Goal: Entertainment & Leisure: Consume media (video, audio)

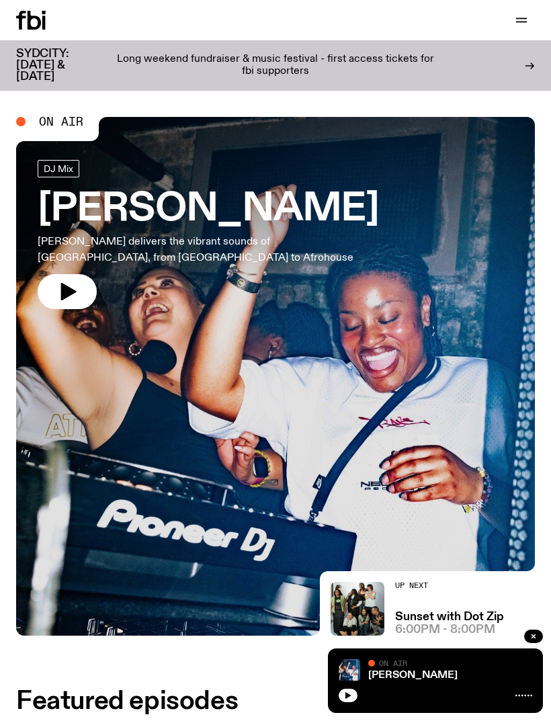
click at [523, 16] on icon "button" at bounding box center [521, 20] width 16 height 16
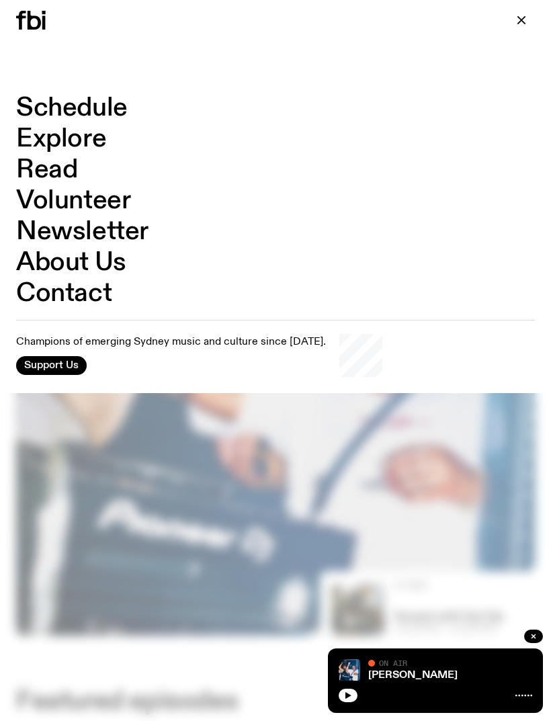
click at [100, 112] on link "Schedule" at bounding box center [71, 108] width 111 height 26
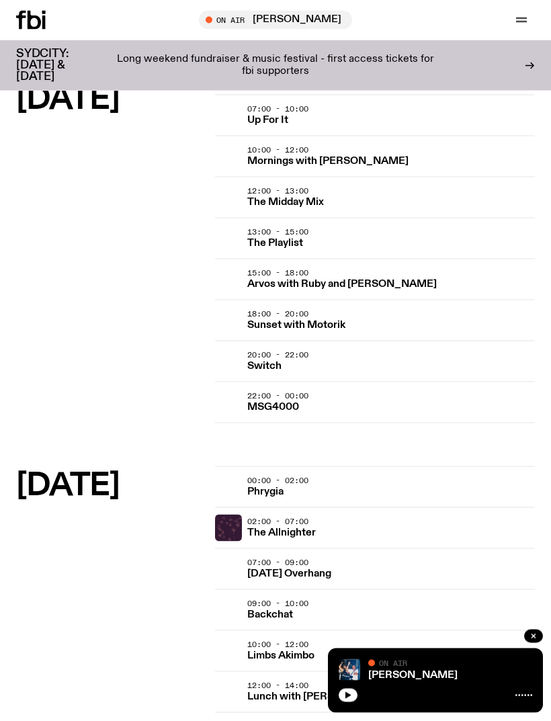
scroll to position [1912, 0]
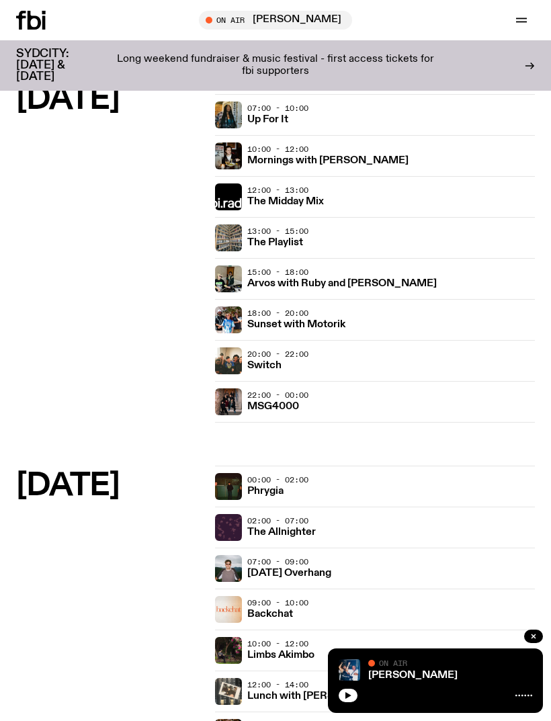
click at [308, 324] on h3 "Sunset with Motorik" at bounding box center [296, 325] width 98 height 10
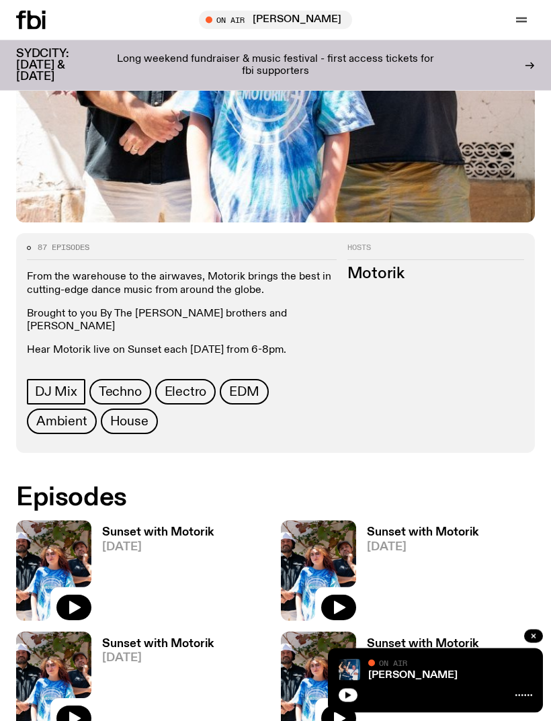
scroll to position [457, 0]
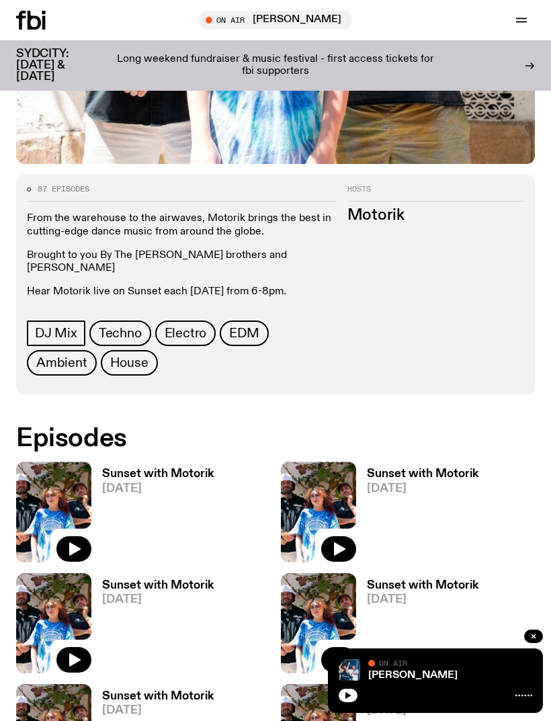
click at [73, 542] on icon "button" at bounding box center [74, 548] width 11 height 13
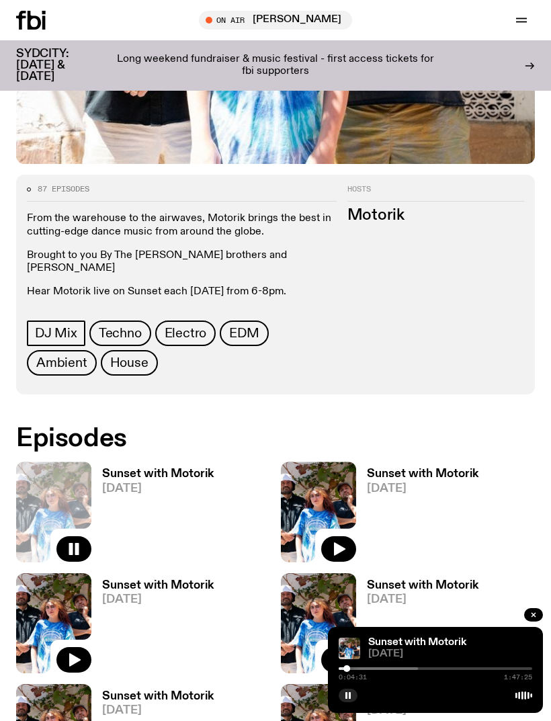
click at [353, 659] on img at bounding box center [348, 647] width 21 height 21
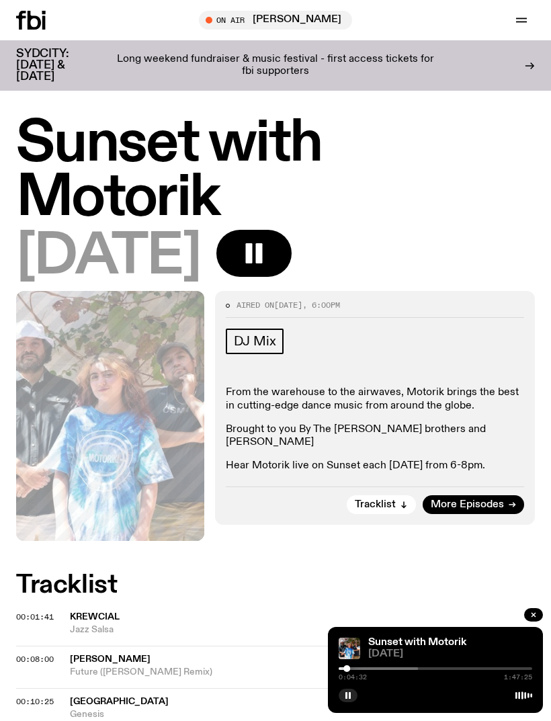
click at [362, 669] on div at bounding box center [320, 668] width 193 height 3
click at [414, 669] on div at bounding box center [379, 668] width 193 height 3
